Goal: Use online tool/utility: Utilize a website feature to perform a specific function

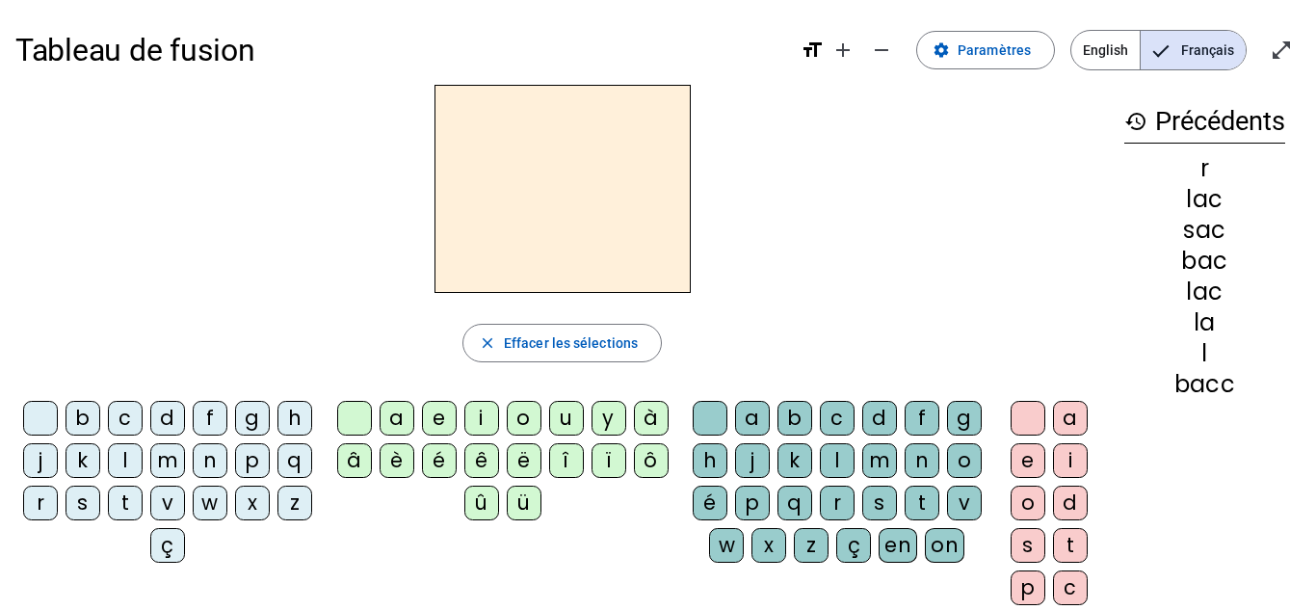
click at [58, 458] on div "j" at bounding box center [40, 460] width 35 height 35
click at [475, 415] on div "i" at bounding box center [481, 418] width 35 height 35
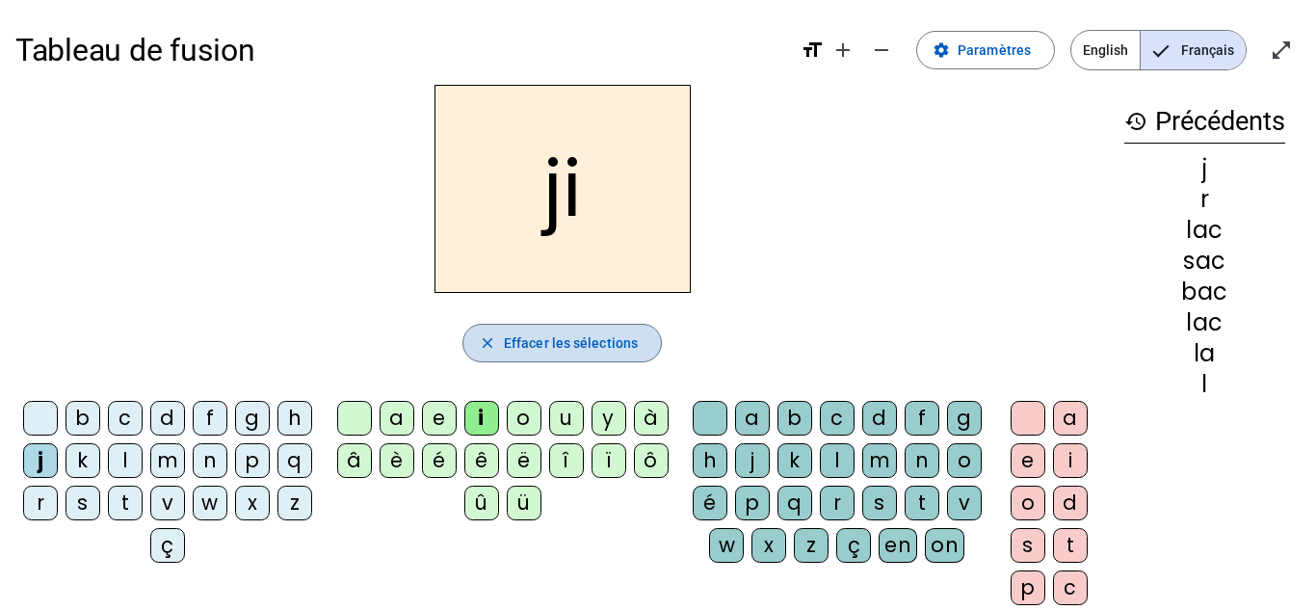
click at [616, 351] on span "Effacer les sélections" at bounding box center [571, 342] width 134 height 23
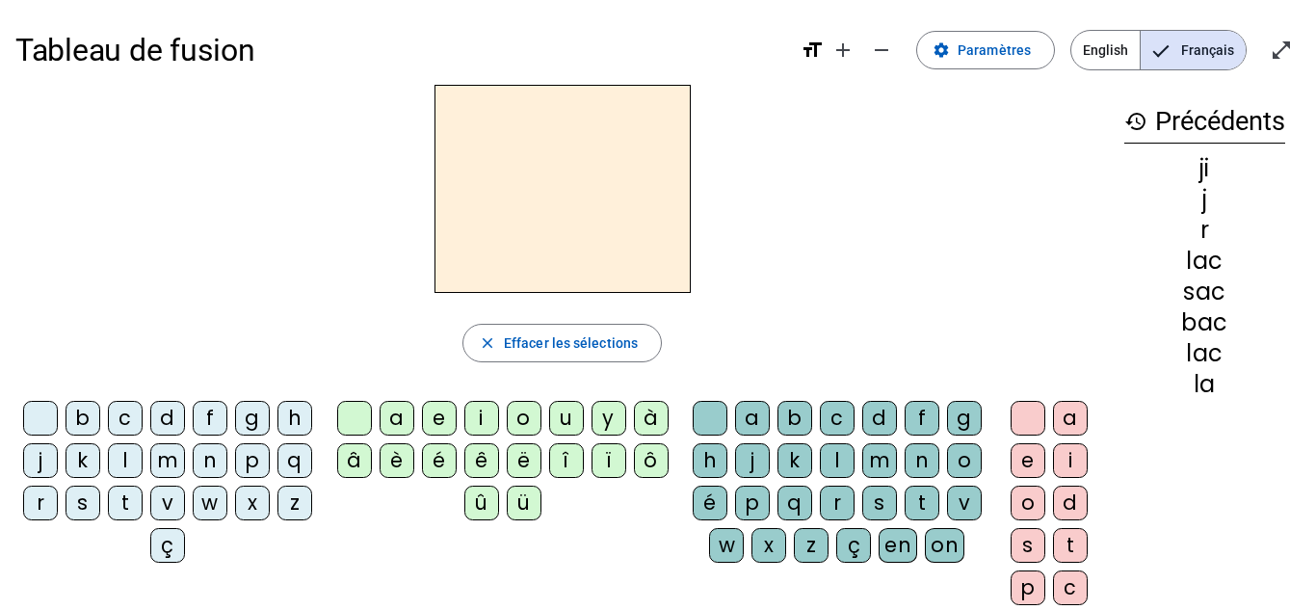
click at [181, 419] on div "d" at bounding box center [167, 418] width 35 height 35
click at [397, 417] on div "a" at bounding box center [396, 418] width 35 height 35
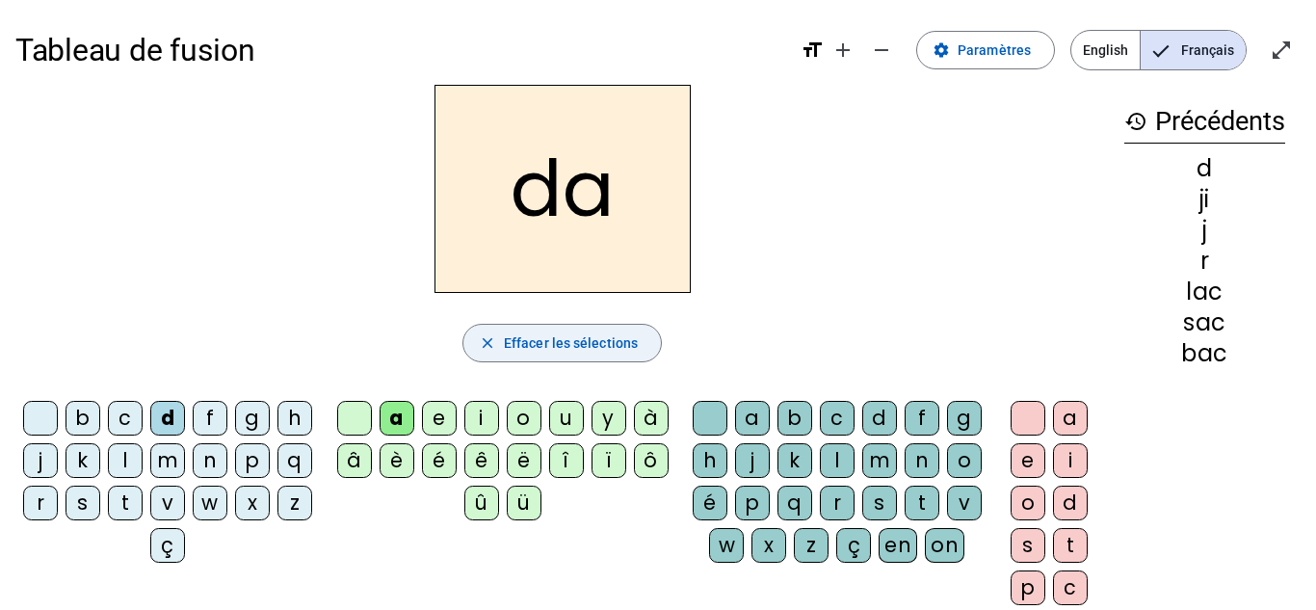
click at [556, 352] on span "Effacer les sélections" at bounding box center [571, 342] width 134 height 23
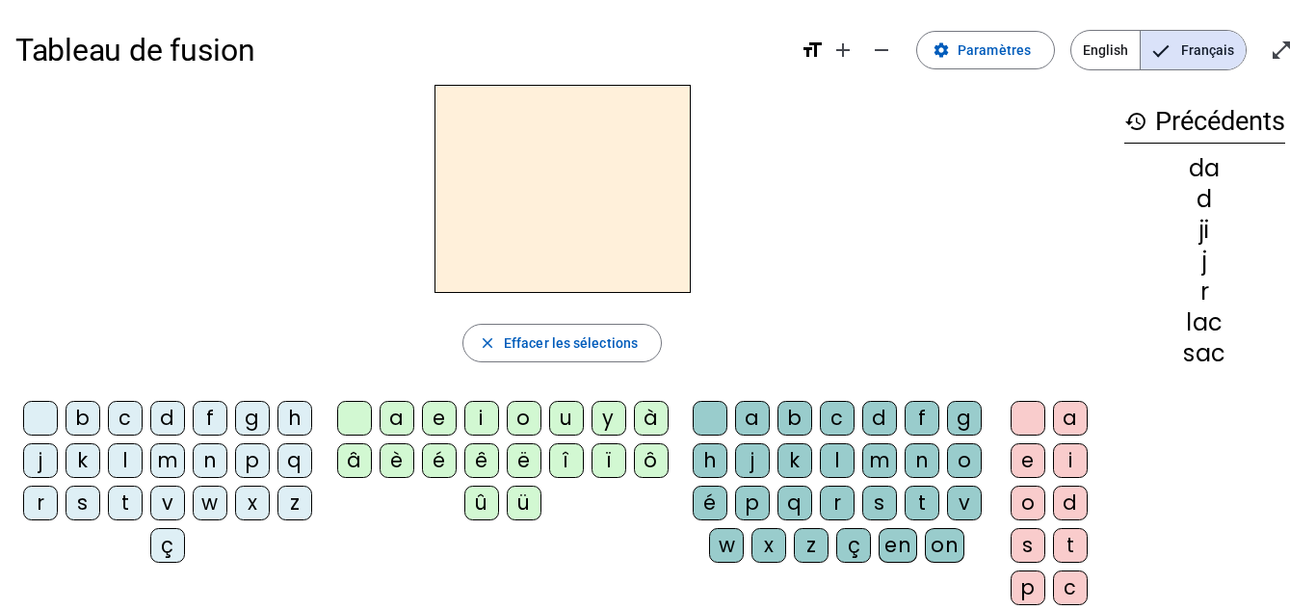
click at [185, 416] on div "d" at bounding box center [167, 418] width 35 height 35
click at [433, 416] on div "e" at bounding box center [439, 418] width 35 height 35
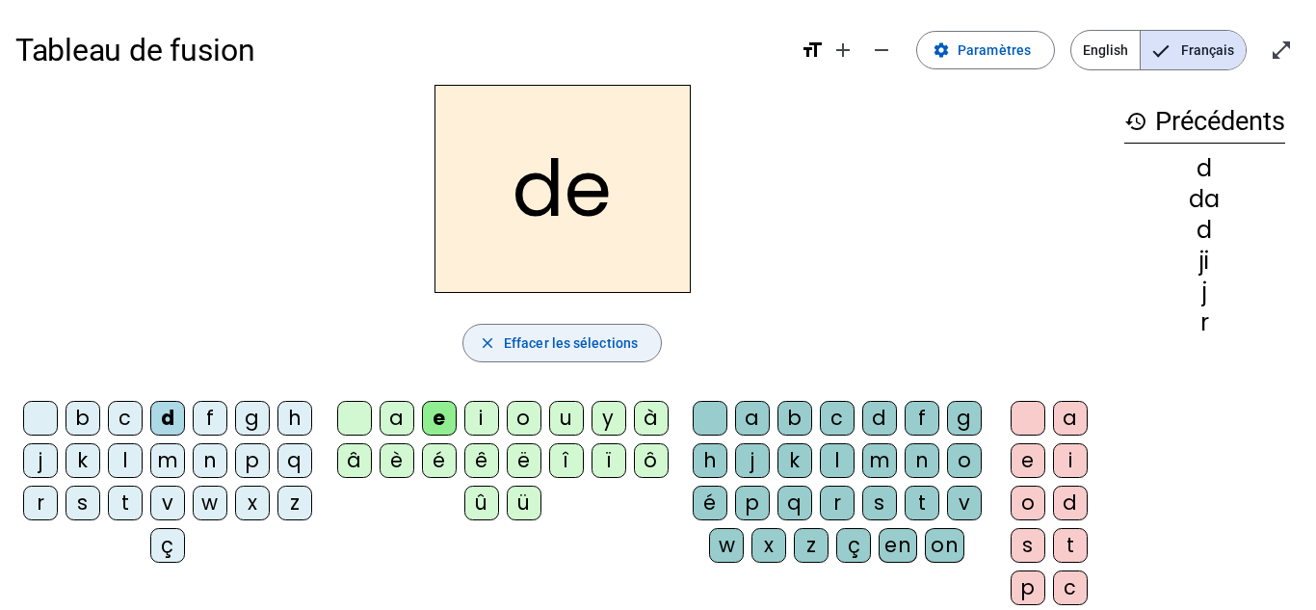
click at [640, 339] on span "button" at bounding box center [561, 343] width 197 height 46
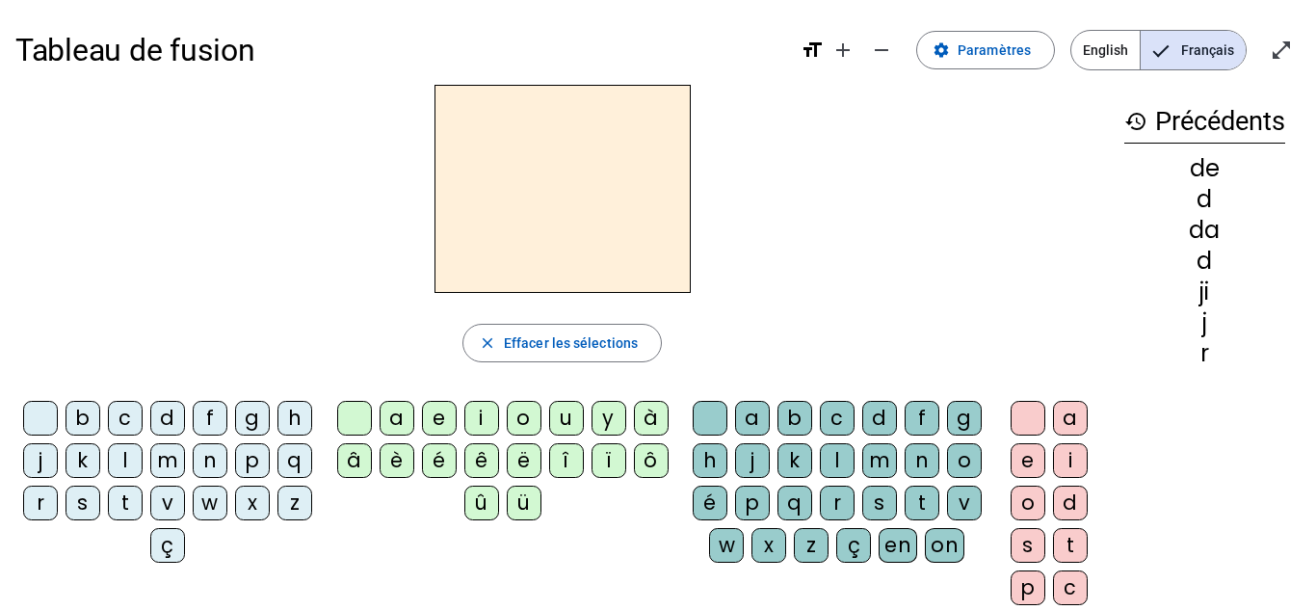
click at [185, 407] on div "d" at bounding box center [167, 418] width 35 height 35
click at [565, 427] on div "u" at bounding box center [566, 418] width 35 height 35
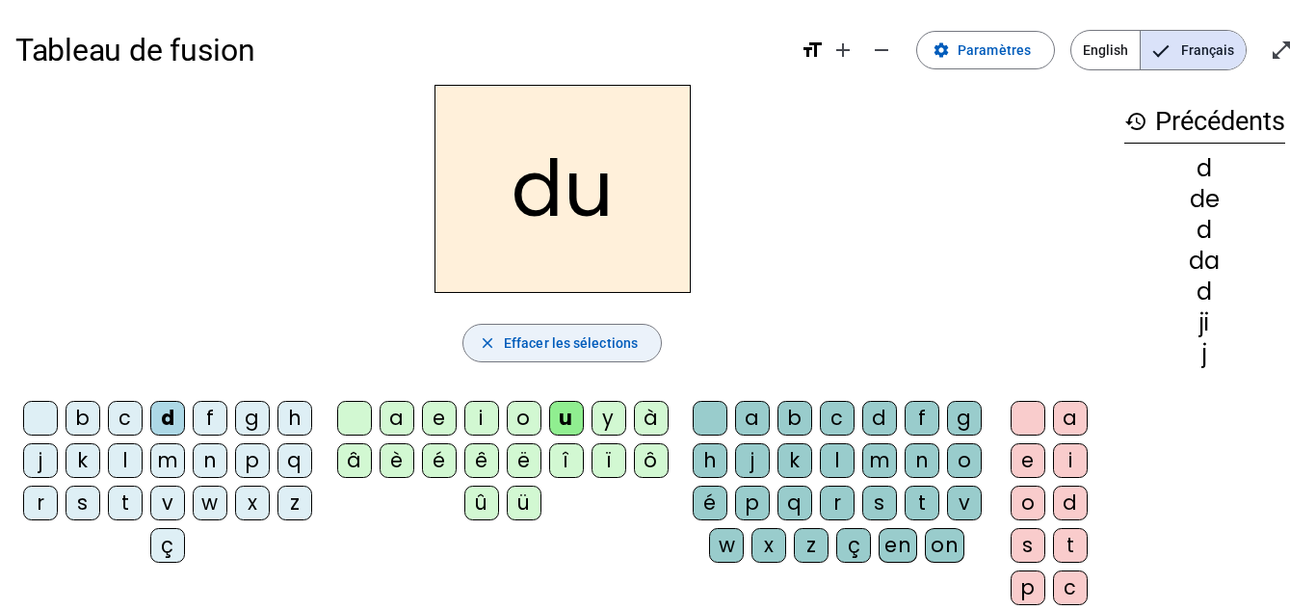
click at [543, 353] on span "Effacer les sélections" at bounding box center [571, 342] width 134 height 23
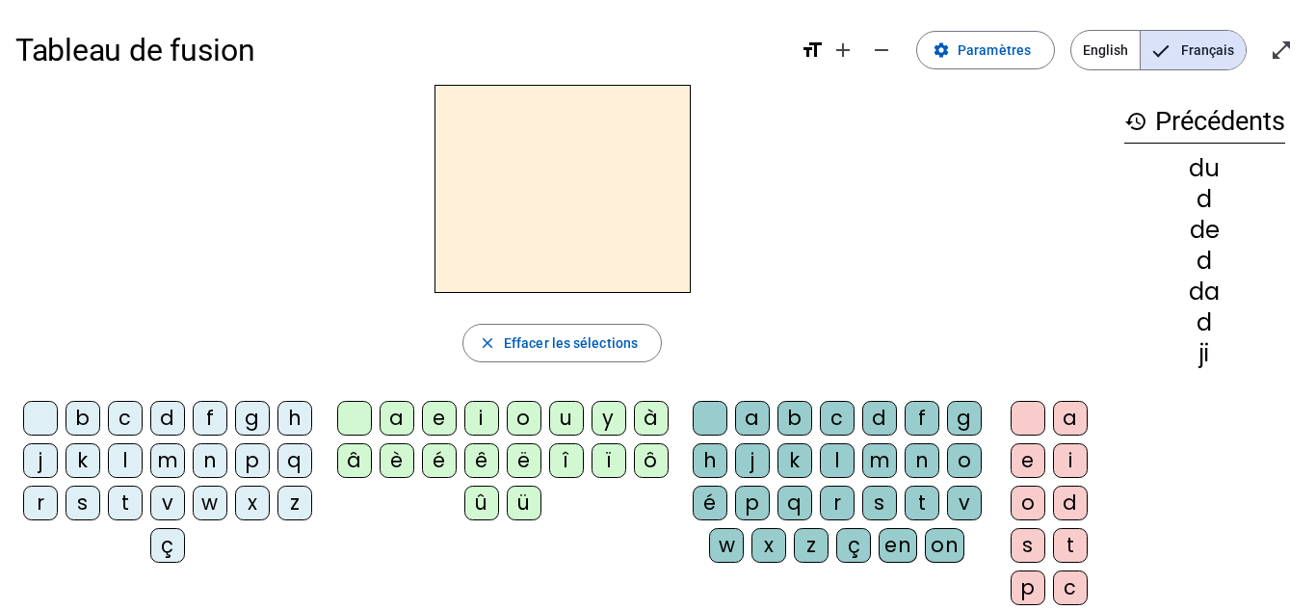
click at [181, 420] on div "d" at bounding box center [167, 418] width 35 height 35
click at [389, 404] on div "a" at bounding box center [396, 418] width 35 height 35
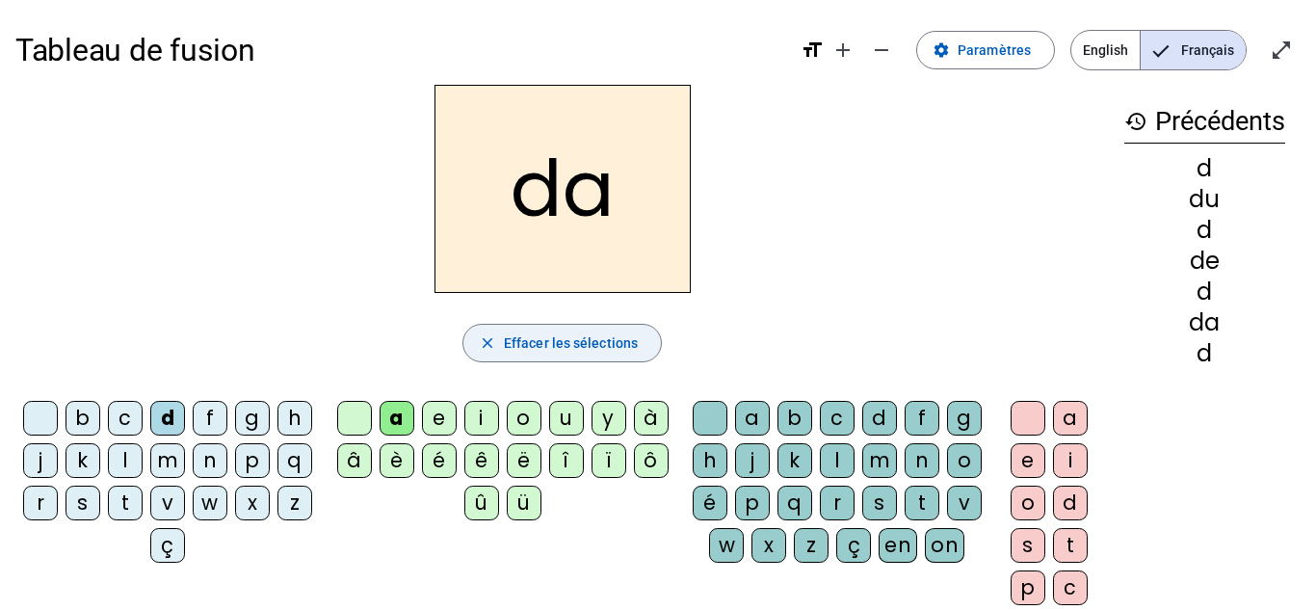
click at [585, 346] on span "Effacer les sélections" at bounding box center [571, 342] width 134 height 23
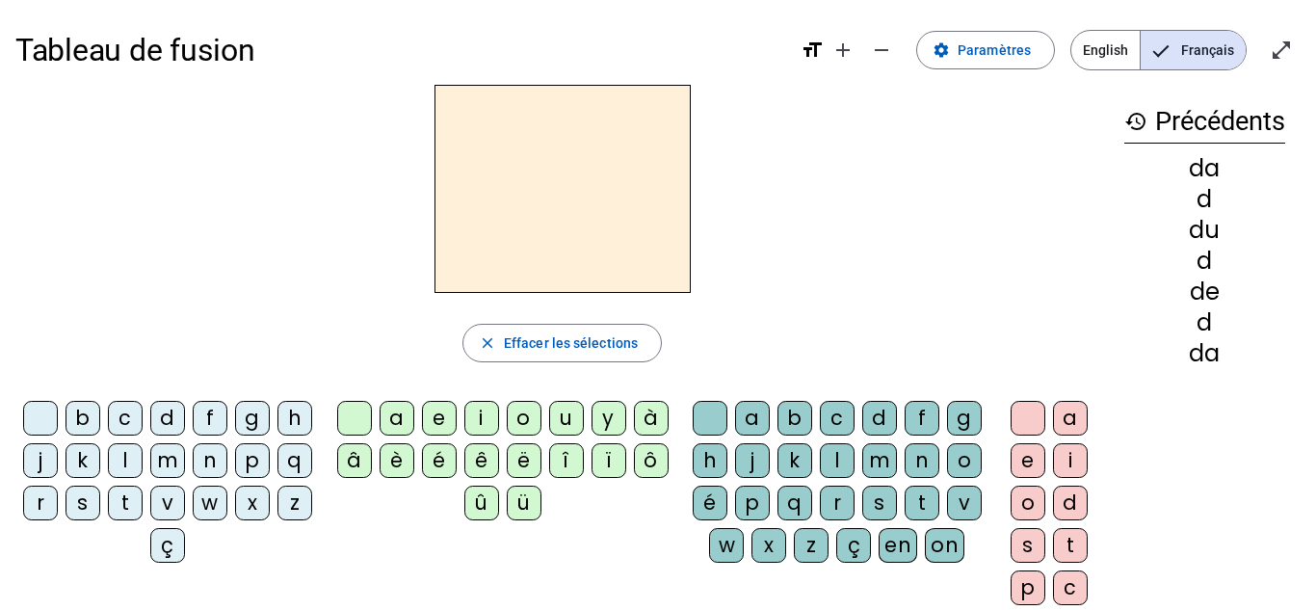
click at [143, 460] on div "l" at bounding box center [125, 460] width 35 height 35
click at [557, 424] on div "u" at bounding box center [566, 418] width 35 height 35
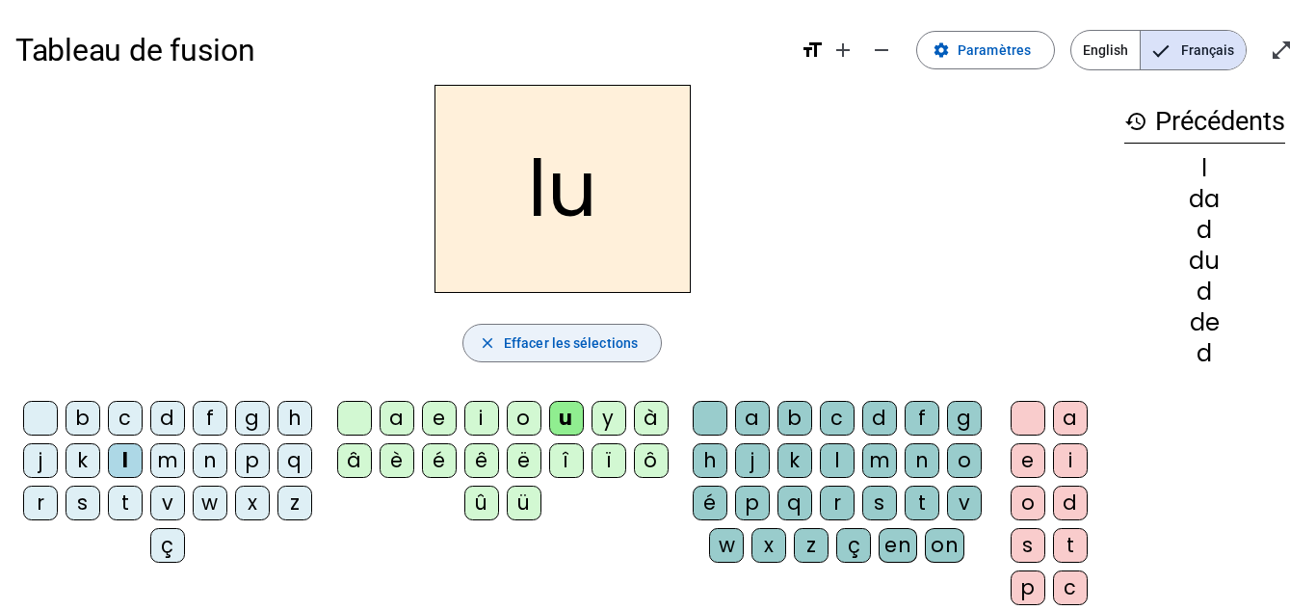
click at [522, 345] on span "Effacer les sélections" at bounding box center [571, 342] width 134 height 23
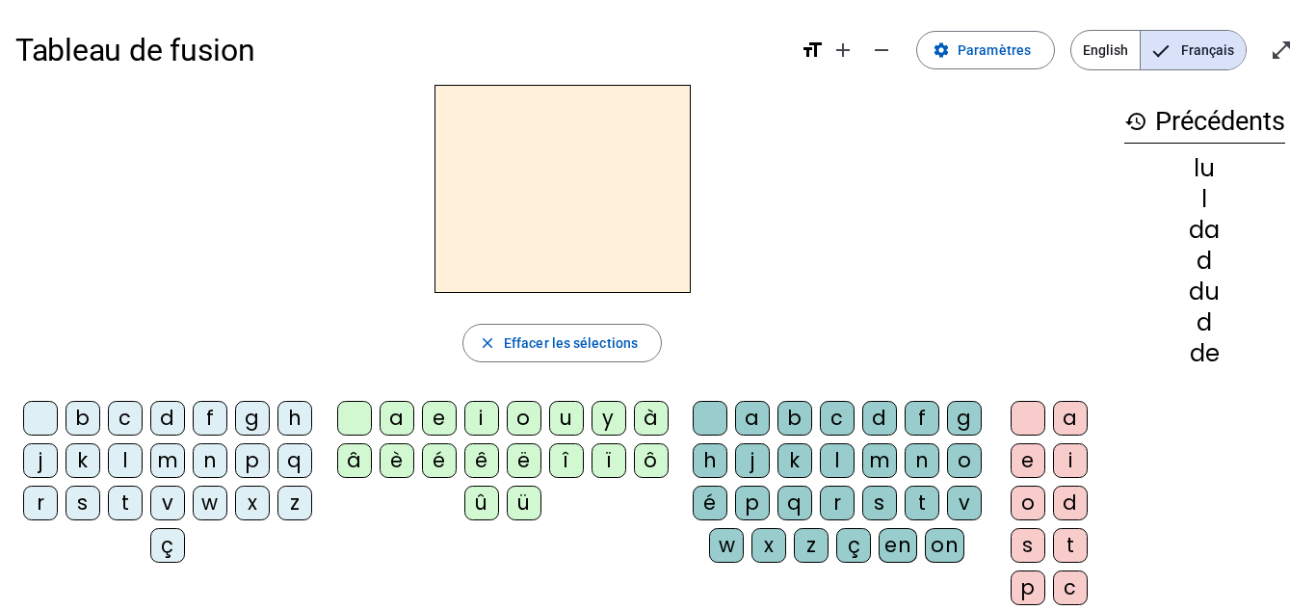
click at [143, 461] on div "l" at bounding box center [125, 460] width 35 height 35
click at [392, 412] on div "a" at bounding box center [396, 418] width 35 height 35
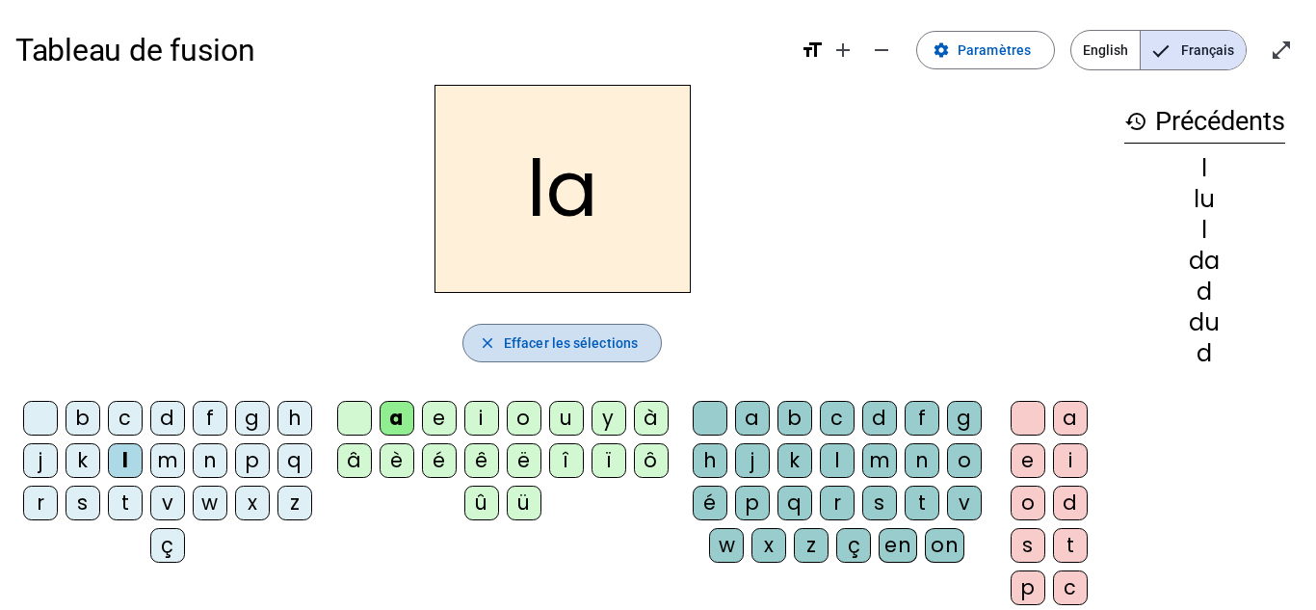
click at [561, 340] on span "Effacer les sélections" at bounding box center [571, 342] width 134 height 23
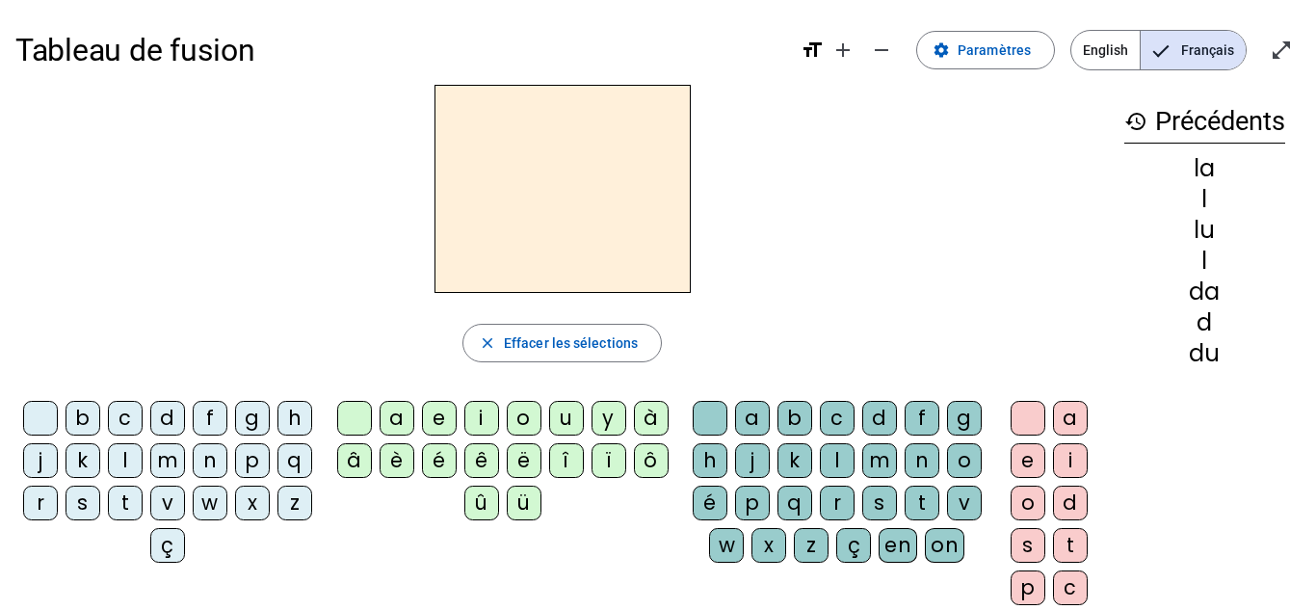
click at [143, 452] on div "l" at bounding box center [125, 460] width 35 height 35
click at [434, 414] on div "e" at bounding box center [439, 418] width 35 height 35
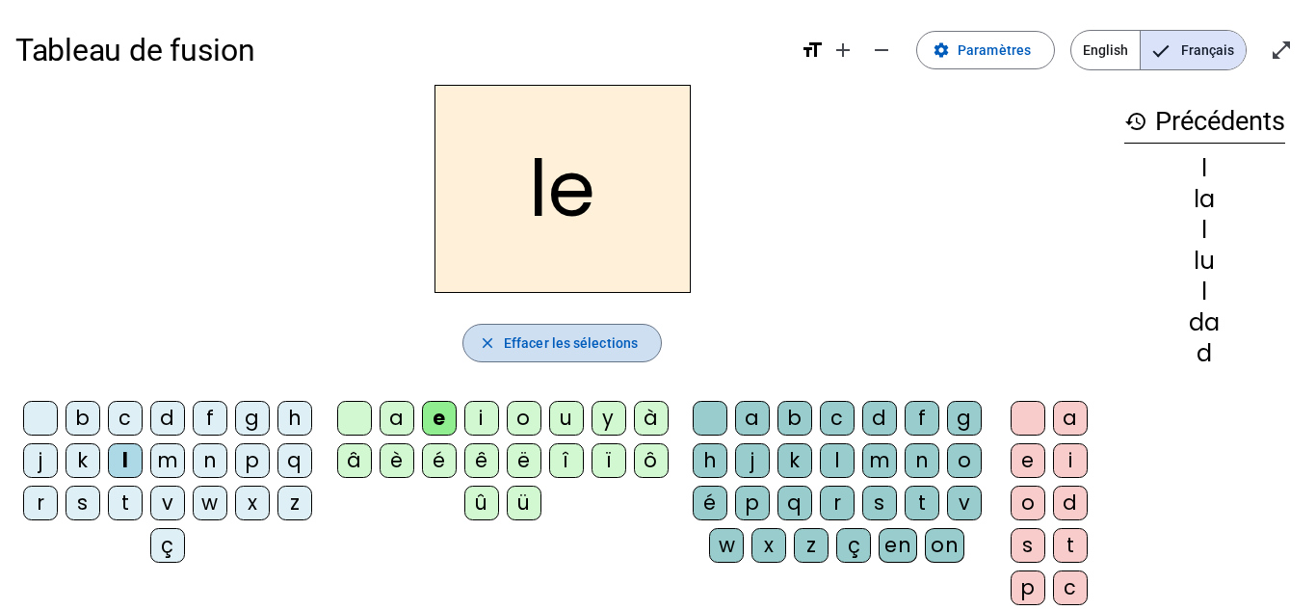
click at [542, 336] on span "Effacer les sélections" at bounding box center [571, 342] width 134 height 23
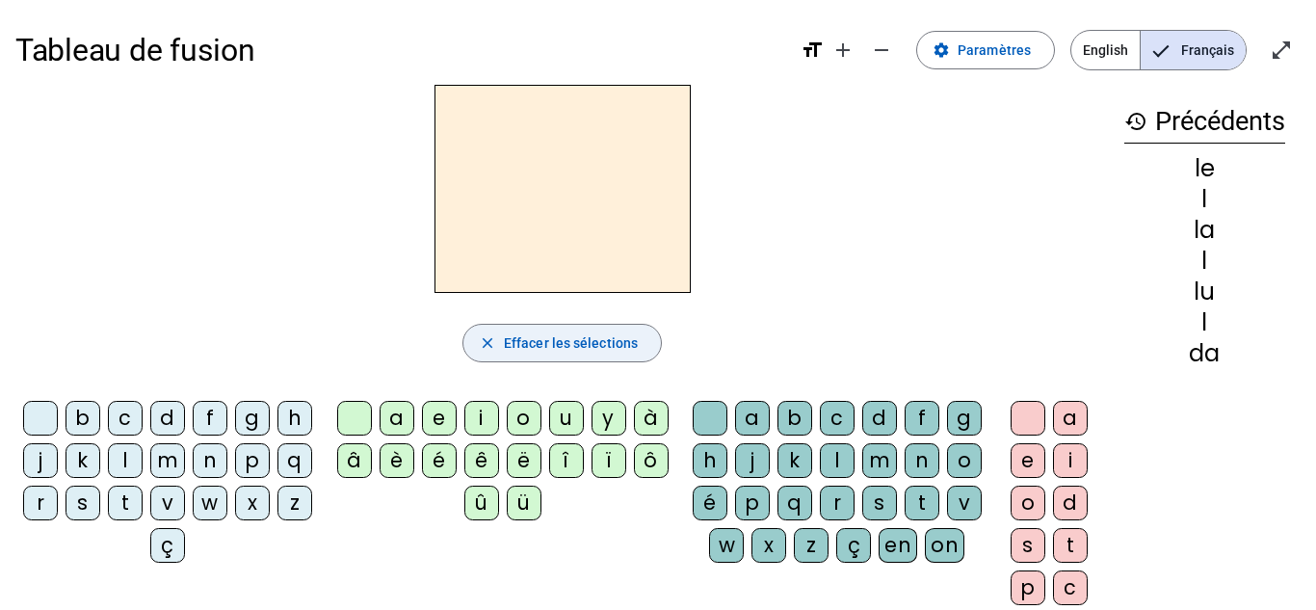
click at [542, 336] on span "Effacer les sélections" at bounding box center [571, 342] width 134 height 23
click at [143, 499] on div "t" at bounding box center [125, 502] width 35 height 35
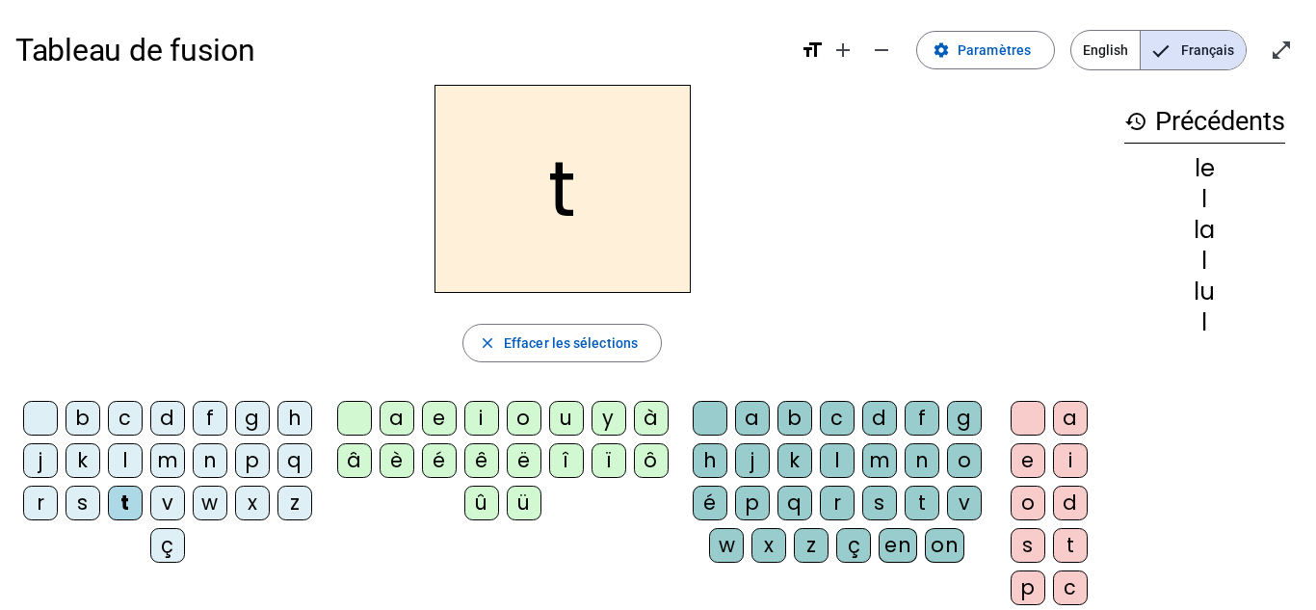
click at [568, 416] on div "u" at bounding box center [566, 418] width 35 height 35
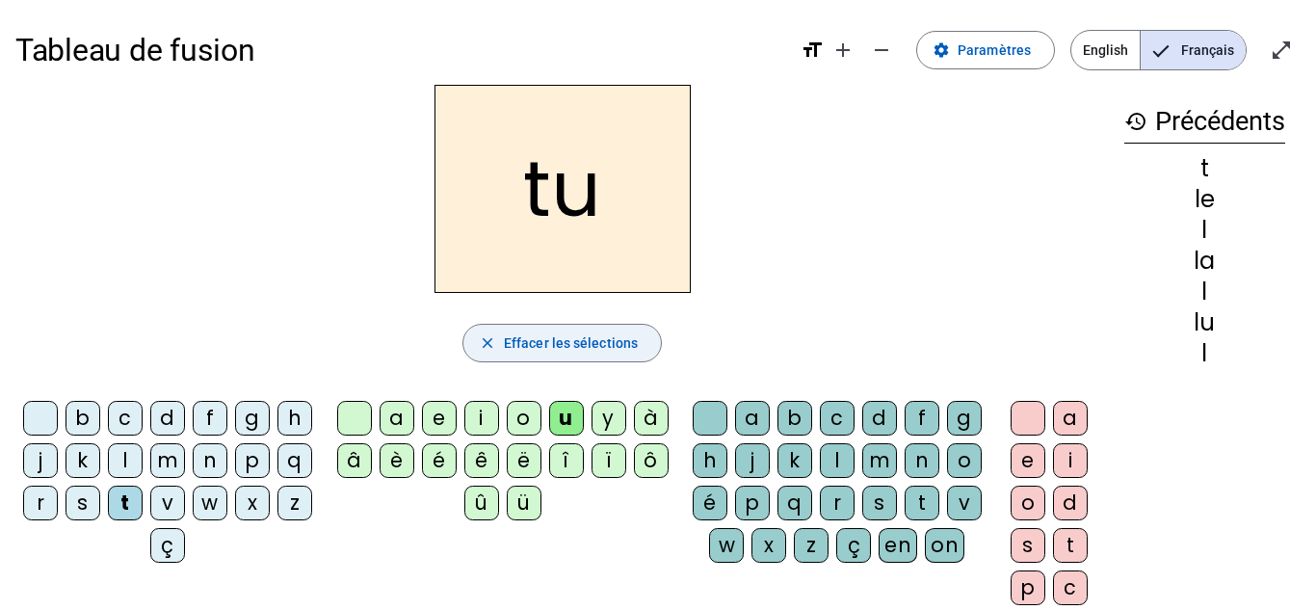
click at [540, 343] on span "Effacer les sélections" at bounding box center [571, 342] width 134 height 23
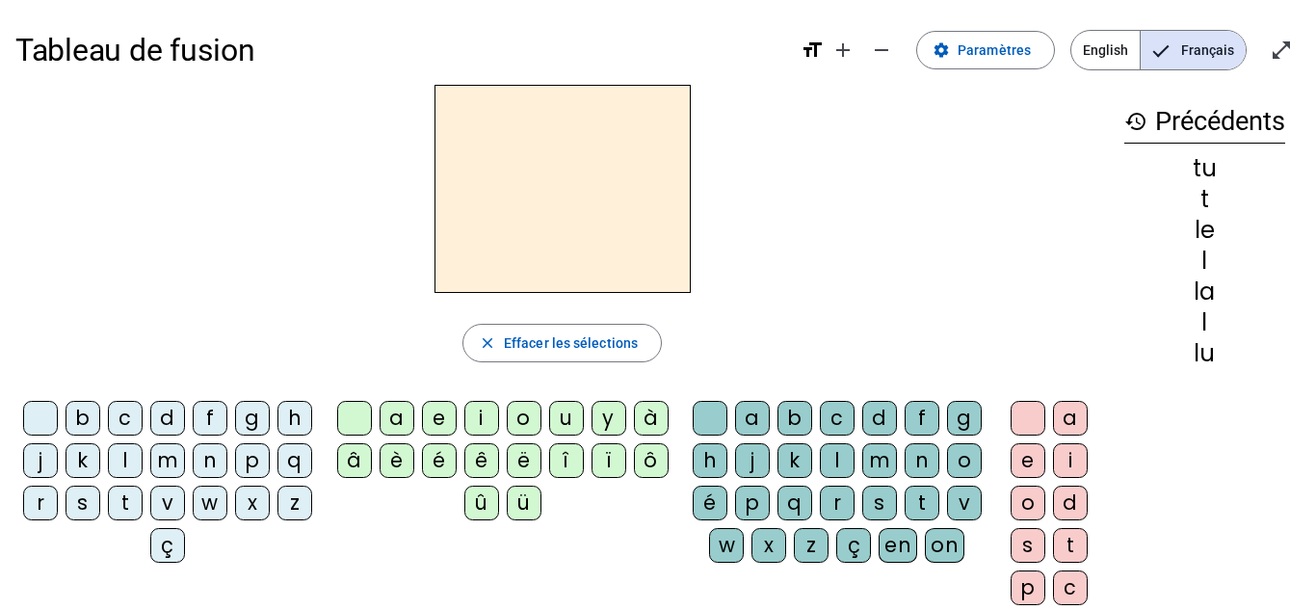
click at [143, 505] on div "t" at bounding box center [125, 502] width 35 height 35
click at [436, 417] on div "e" at bounding box center [439, 418] width 35 height 35
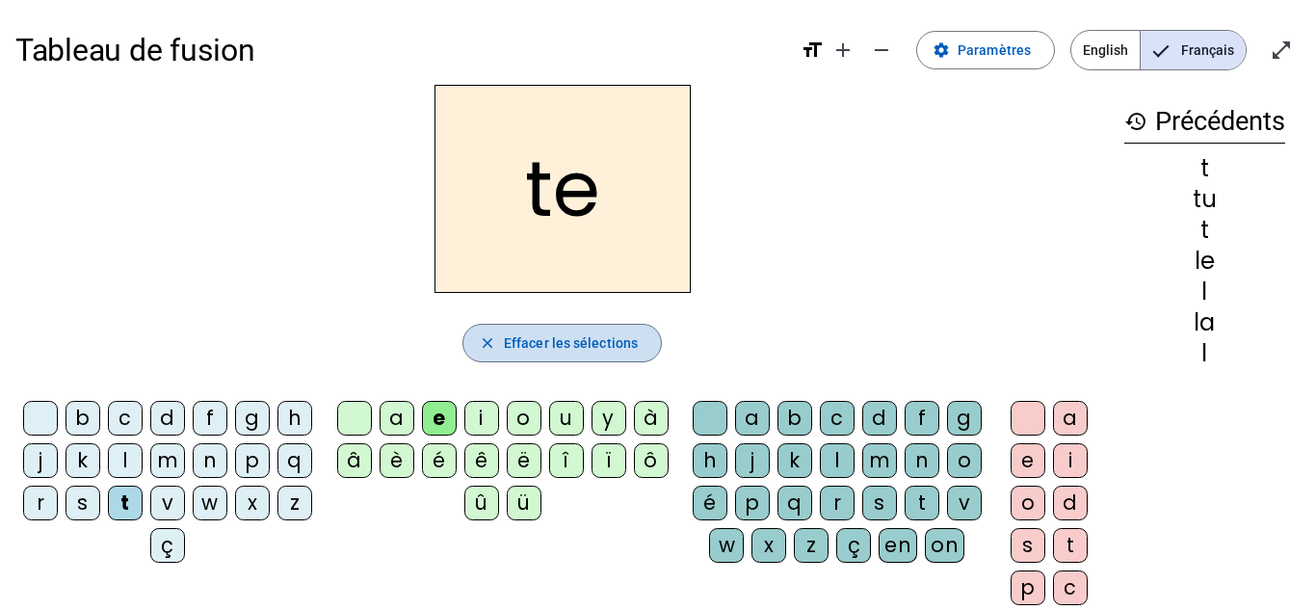
click at [515, 341] on span "Effacer les sélections" at bounding box center [571, 342] width 134 height 23
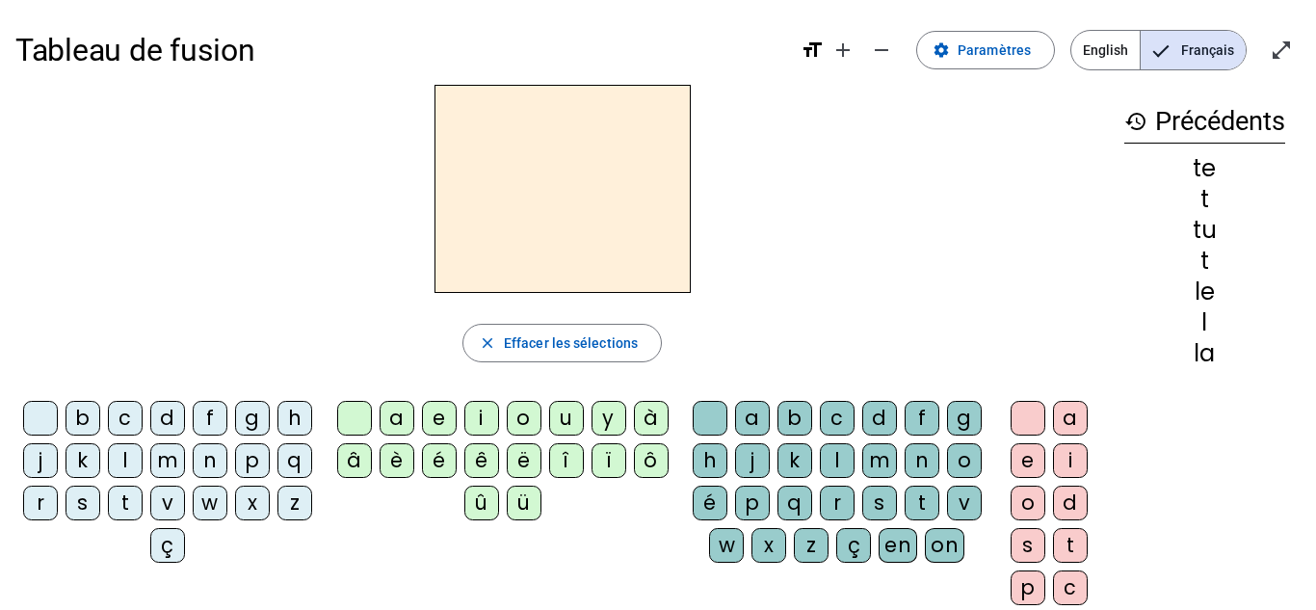
click at [143, 500] on div "t" at bounding box center [125, 502] width 35 height 35
click at [394, 413] on div "a" at bounding box center [396, 418] width 35 height 35
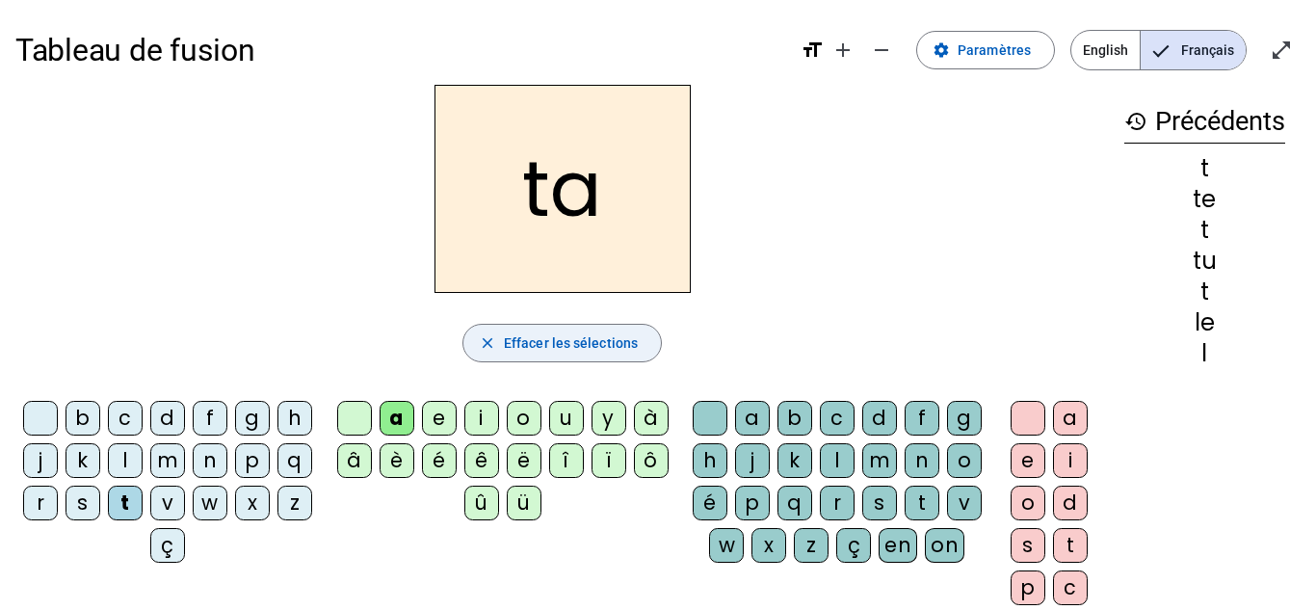
click at [576, 343] on span "Effacer les sélections" at bounding box center [571, 342] width 134 height 23
